Goal: Download file/media

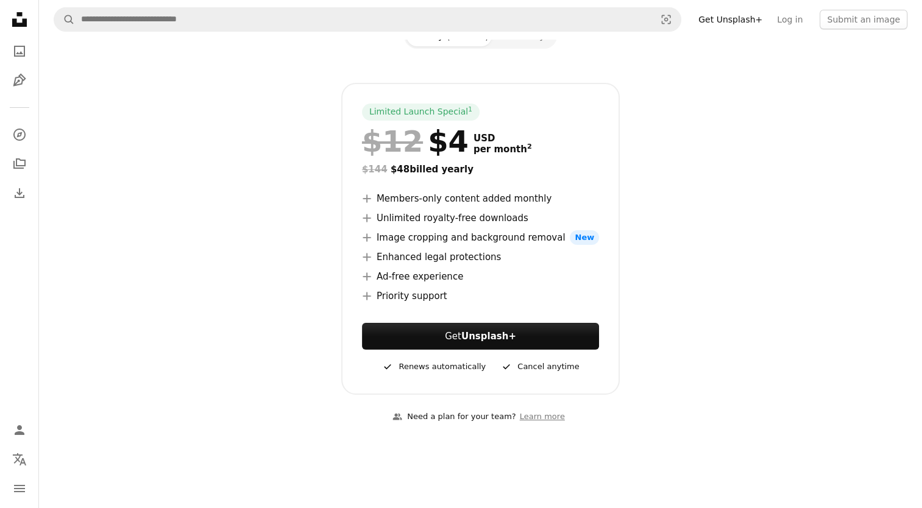
scroll to position [183, 0]
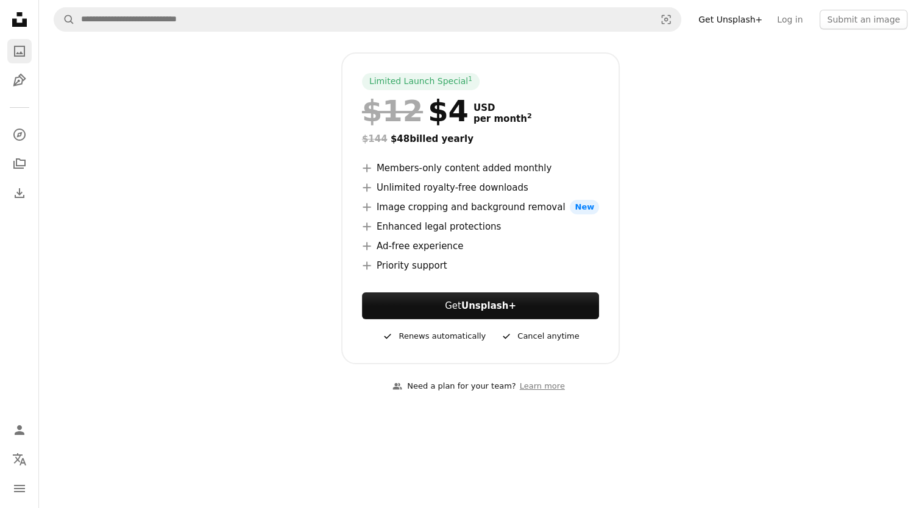
click at [17, 47] on icon "A photo" at bounding box center [19, 51] width 15 height 15
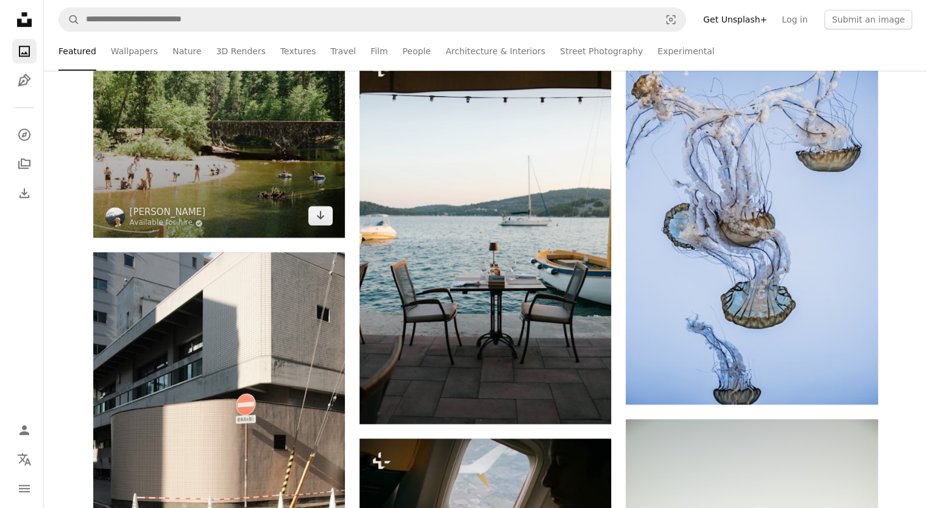
scroll to position [1463, 0]
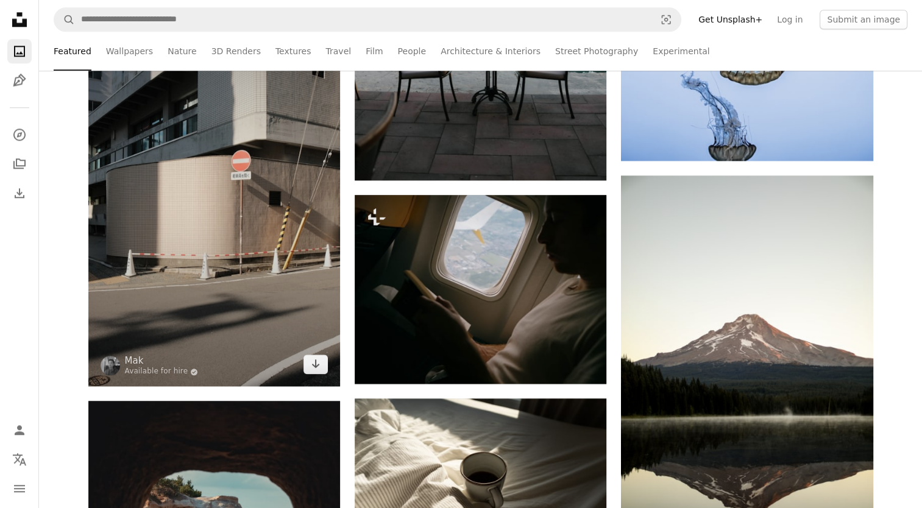
click at [207, 237] on img at bounding box center [214, 198] width 252 height 378
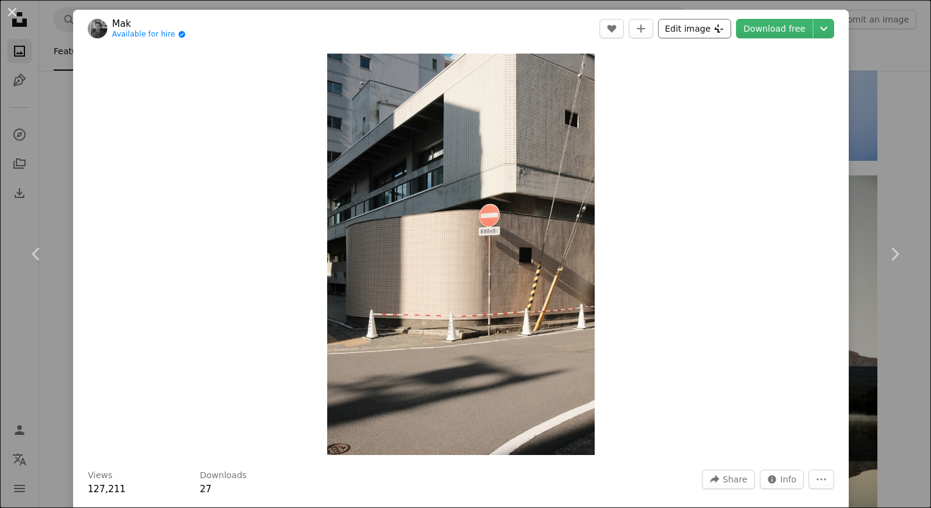
click at [697, 34] on button "Edit image Plus sign for Unsplash+" at bounding box center [694, 29] width 73 height 20
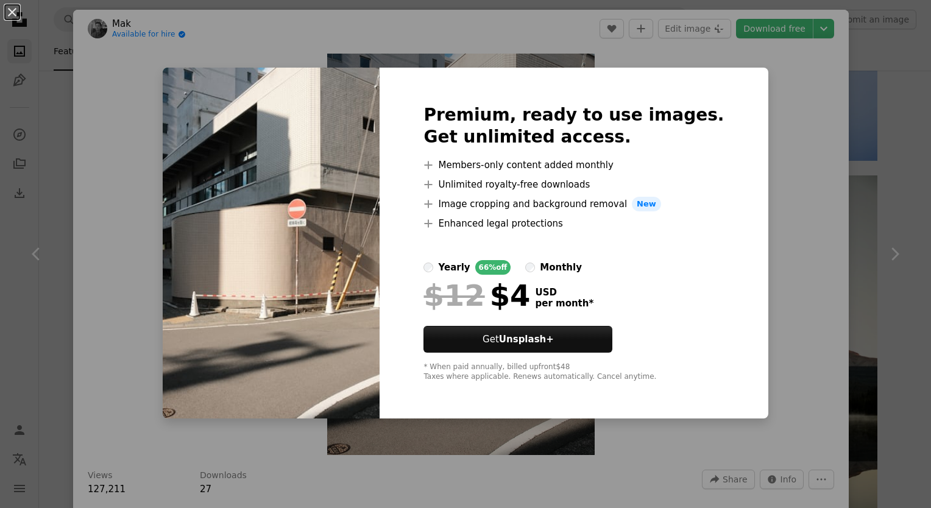
click at [786, 140] on div "An X shape Premium, ready to use images. Get unlimited access. A plus sign Memb…" at bounding box center [465, 254] width 931 height 508
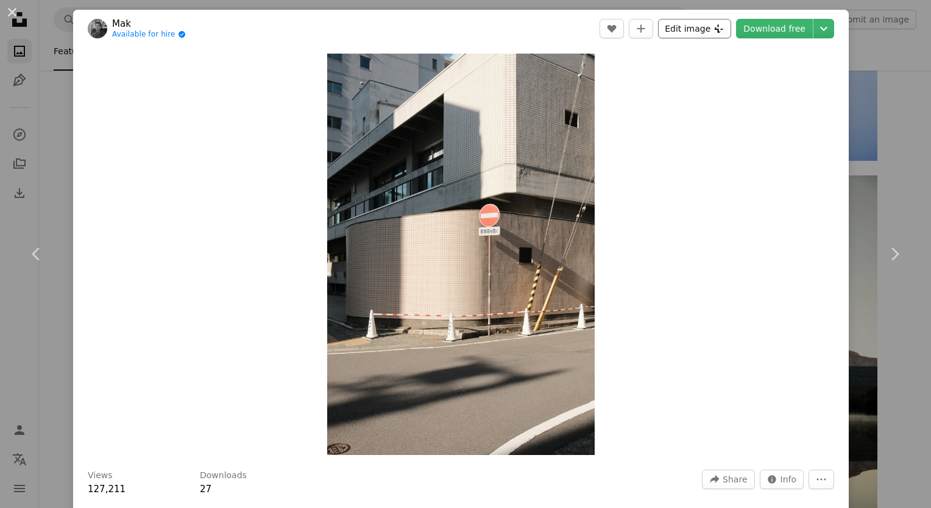
click at [674, 24] on button "Edit image Plus sign for Unsplash+" at bounding box center [694, 29] width 73 height 20
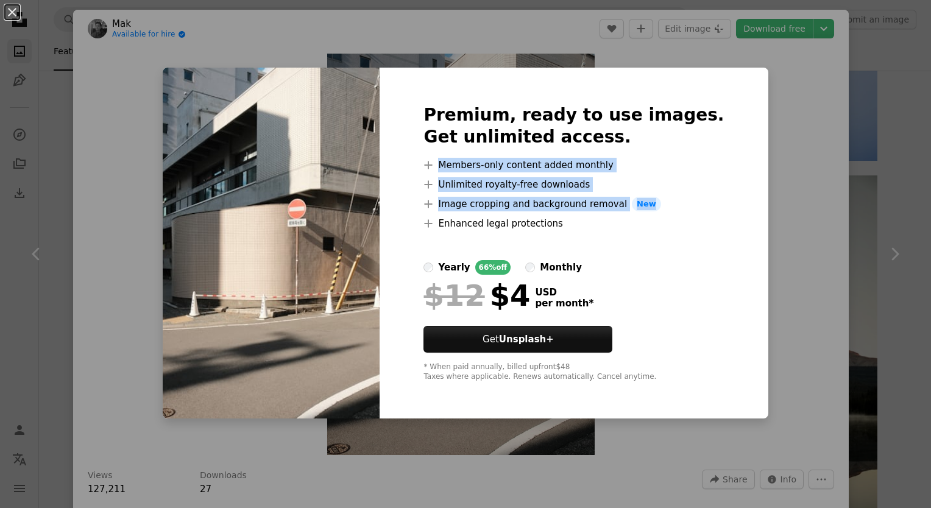
drag, startPoint x: 457, startPoint y: 160, endPoint x: 586, endPoint y: 221, distance: 142.6
click at [586, 221] on ul "A plus sign Members-only content added monthly A plus sign Unlimited royalty-fr…" at bounding box center [574, 194] width 301 height 73
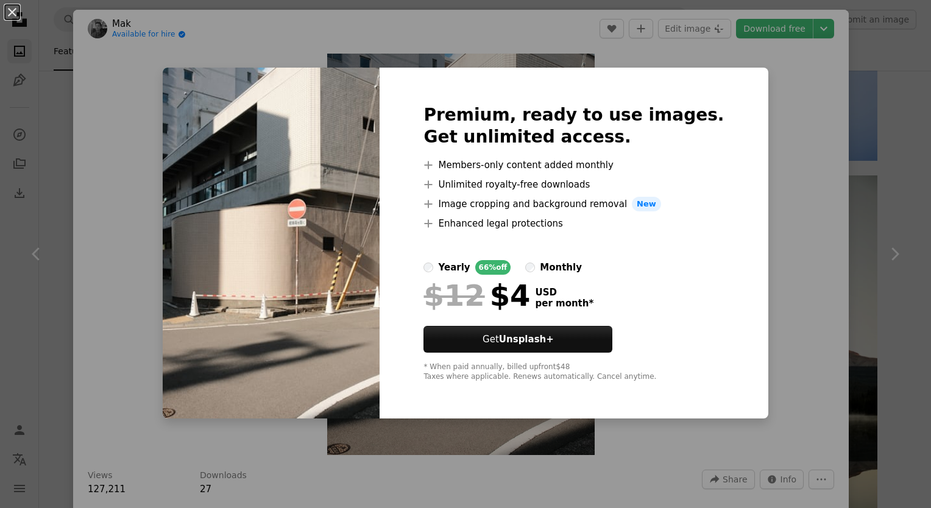
drag, startPoint x: 586, startPoint y: 221, endPoint x: 779, endPoint y: 148, distance: 206.8
click at [779, 148] on div "An X shape Premium, ready to use images. Get unlimited access. A plus sign Memb…" at bounding box center [465, 254] width 931 height 508
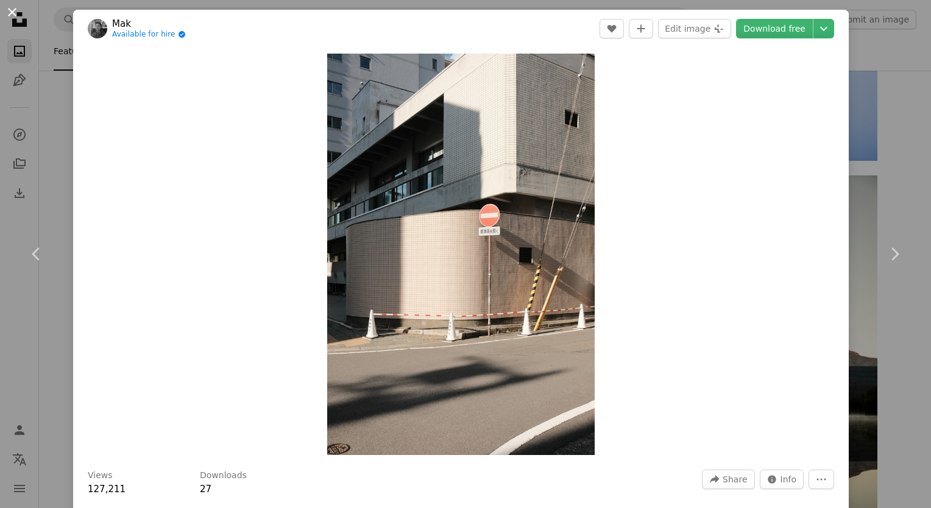
click at [16, 11] on button "An X shape" at bounding box center [12, 12] width 15 height 15
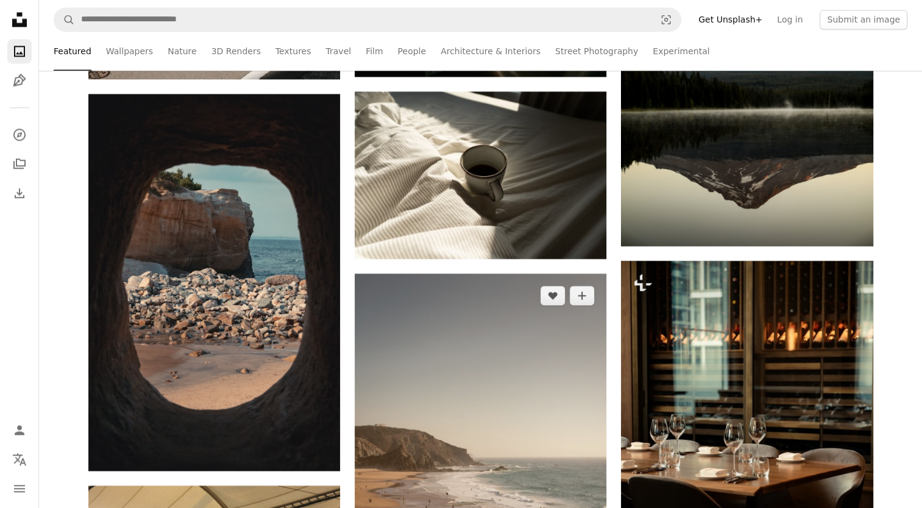
scroll to position [1768, 0]
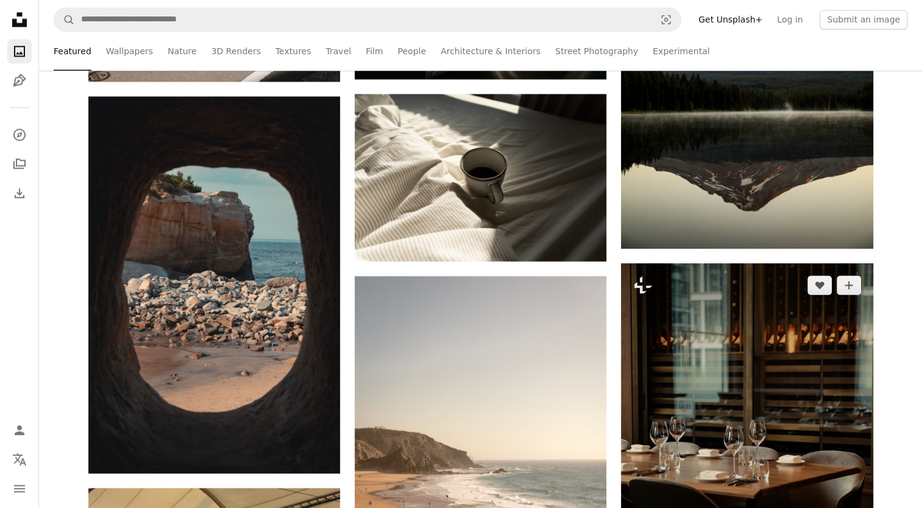
click at [705, 322] on img at bounding box center [747, 452] width 252 height 378
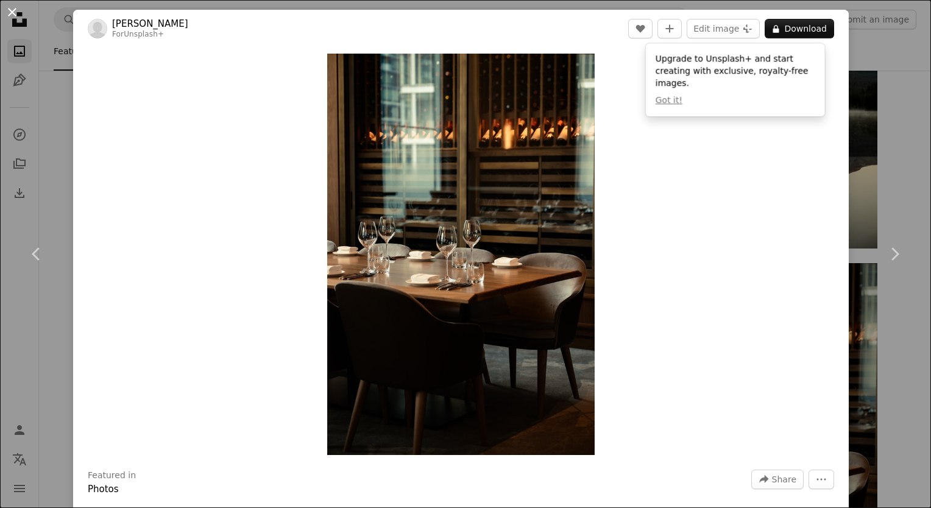
click at [12, 19] on button "An X shape" at bounding box center [12, 12] width 15 height 15
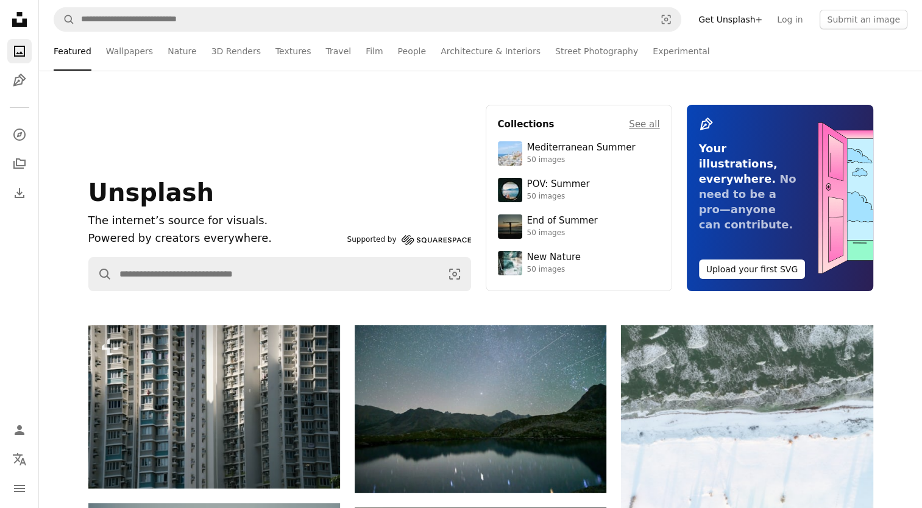
click at [599, 2] on nav "A magnifying glass Visual search Get Unsplash+ Log in Submit an image" at bounding box center [480, 19] width 883 height 39
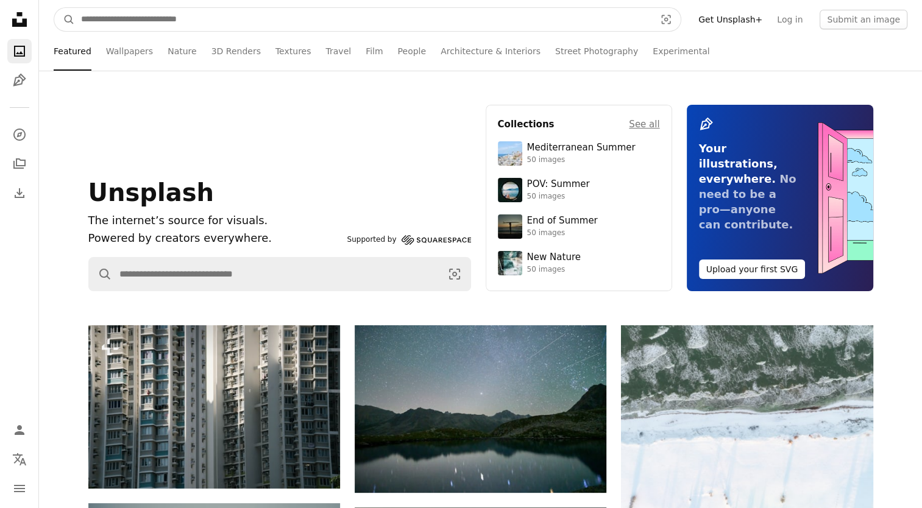
click at [586, 20] on input "Find visuals sitewide" at bounding box center [363, 19] width 577 height 23
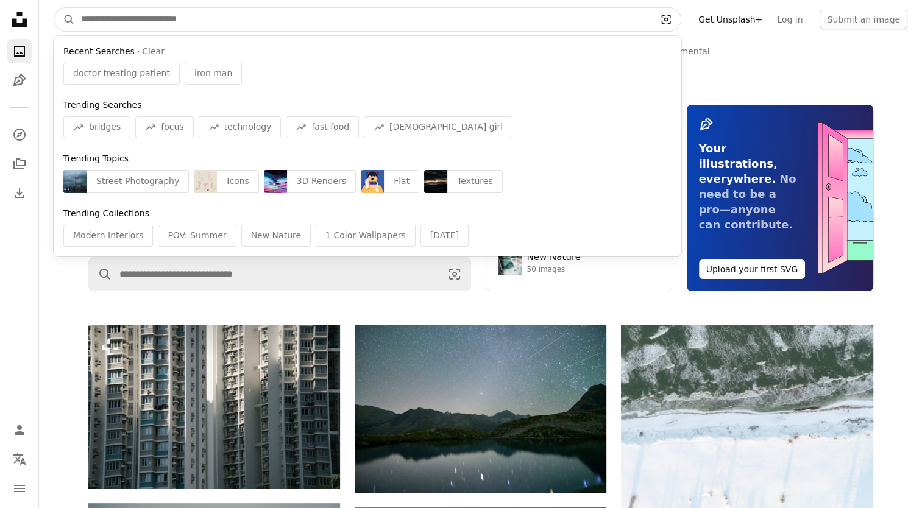
click at [671, 18] on icon "Visual search" at bounding box center [666, 19] width 9 height 9
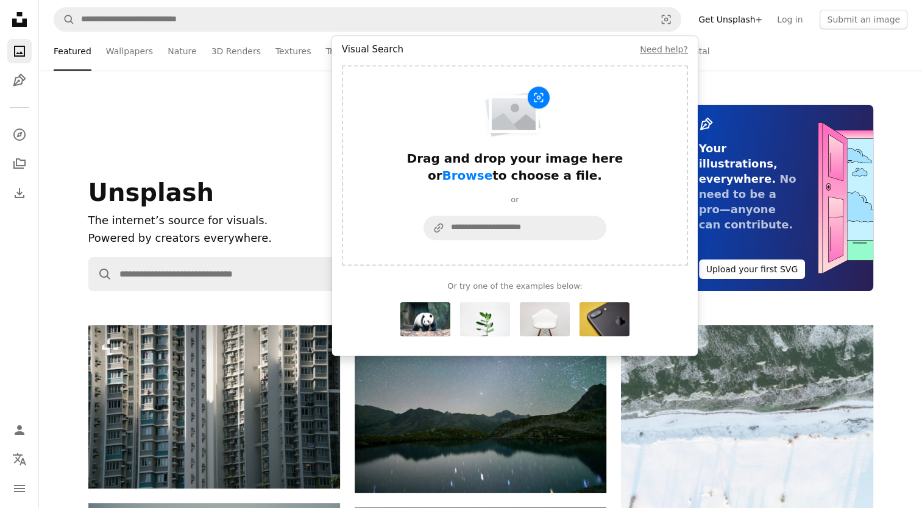
click at [710, 40] on ul "Featured Wallpapers Nature 3D Renders Textures Travel Film People Architecture …" at bounding box center [507, 51] width 802 height 39
